Goal: Information Seeking & Learning: Understand process/instructions

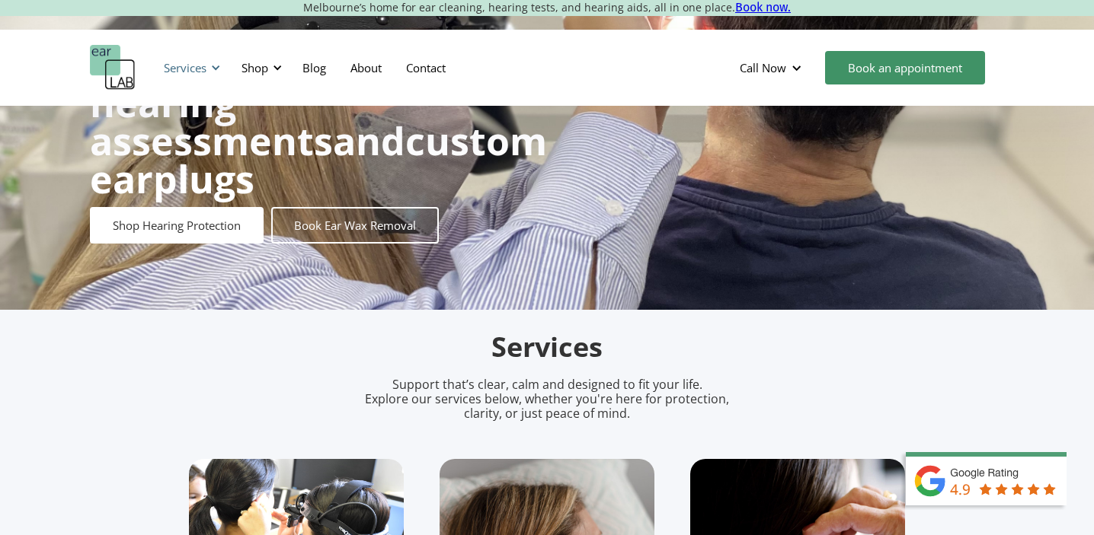
click at [192, 71] on div "Services" at bounding box center [185, 67] width 43 height 15
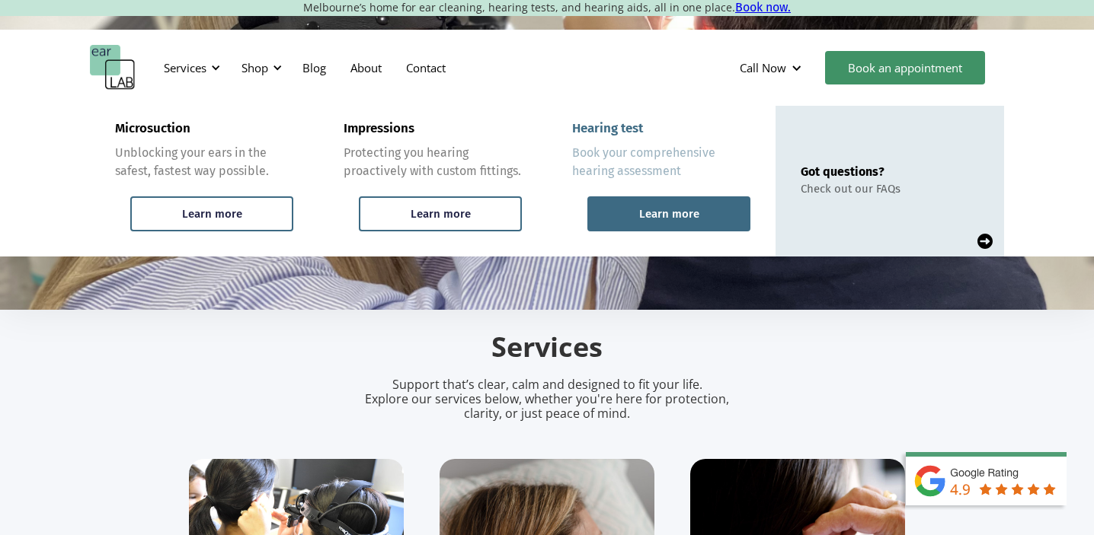
click at [634, 225] on div "Learn more" at bounding box center [668, 214] width 163 height 35
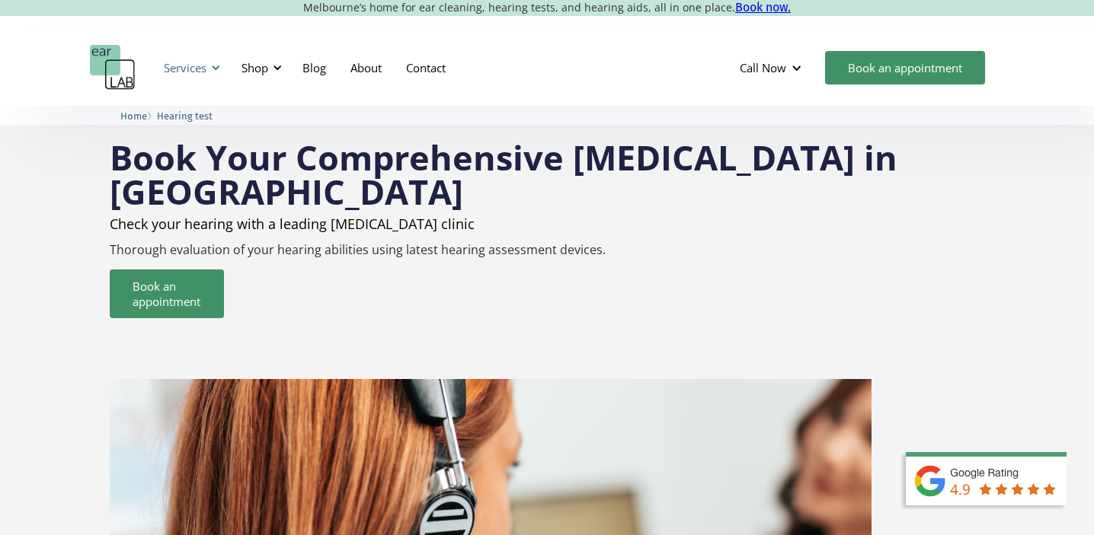
click at [196, 65] on div "Services" at bounding box center [185, 67] width 43 height 15
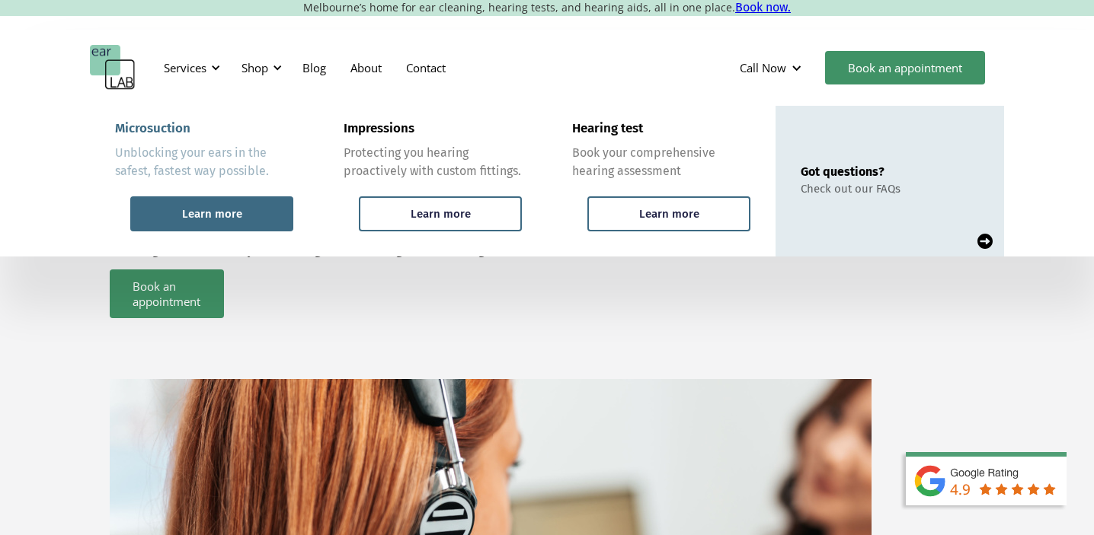
click at [207, 217] on div "Learn more" at bounding box center [212, 214] width 60 height 14
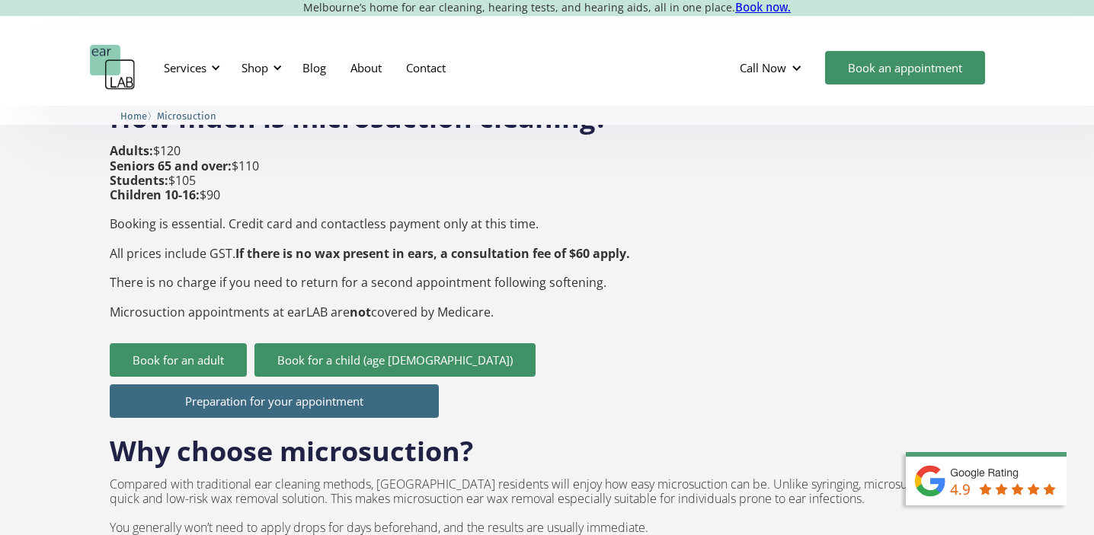
scroll to position [618, 0]
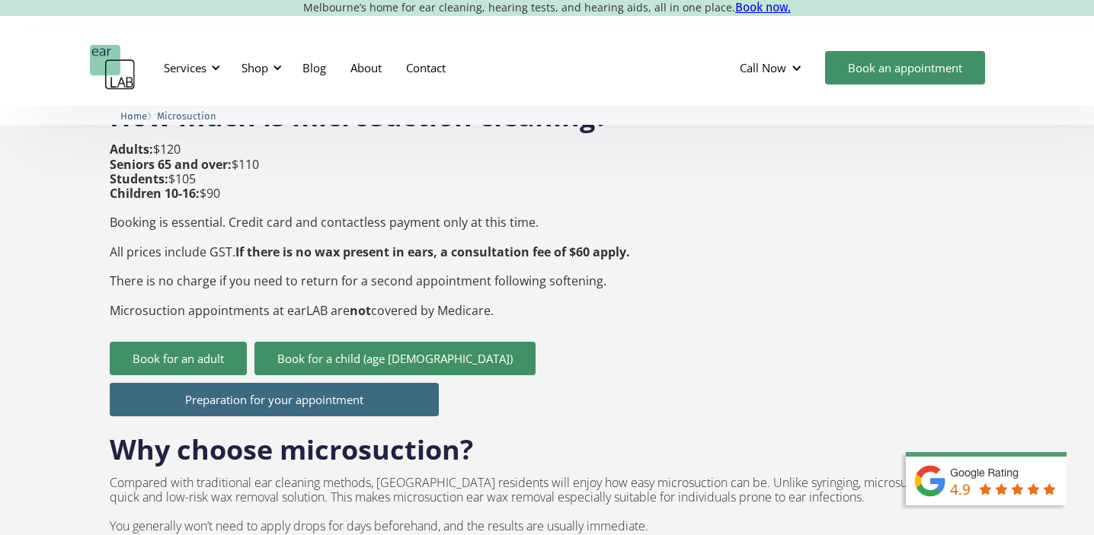
click at [248, 383] on link "Preparation for your appointment" at bounding box center [274, 400] width 329 height 34
click at [204, 342] on link "Book for an adult" at bounding box center [178, 359] width 137 height 34
